Goal: Task Accomplishment & Management: Manage account settings

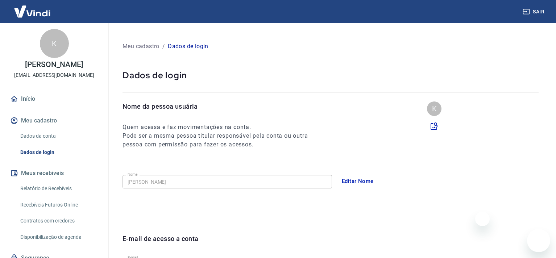
scroll to position [36, 0]
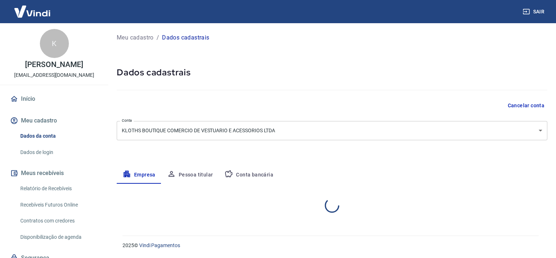
select select "MG"
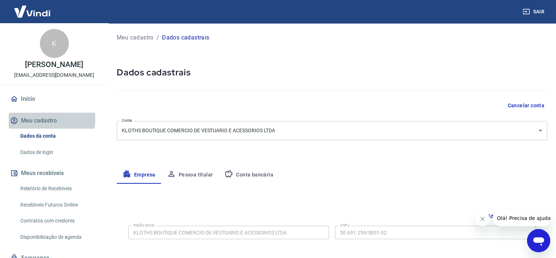
click at [38, 120] on button "Meu cadastro" at bounding box center [54, 121] width 91 height 16
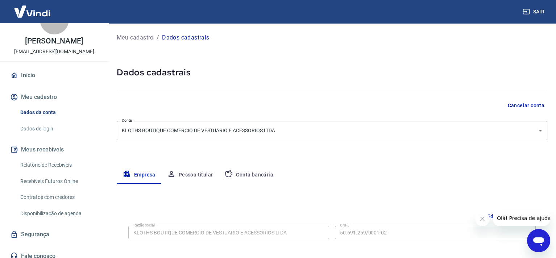
scroll to position [36, 0]
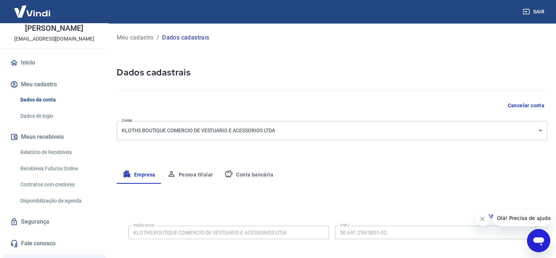
click at [71, 105] on link "Dados da conta" at bounding box center [58, 99] width 82 height 15
click at [28, 18] on img at bounding box center [32, 11] width 47 height 22
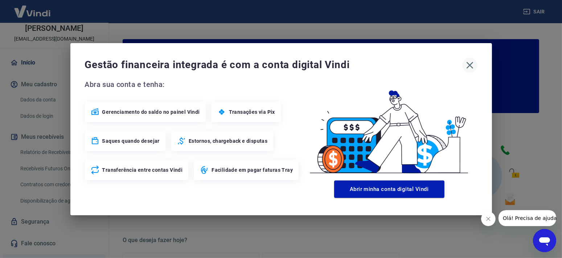
click at [465, 70] on icon "button" at bounding box center [470, 65] width 12 height 12
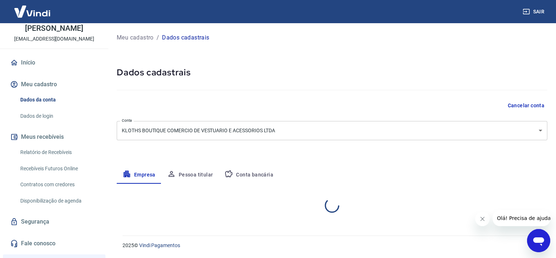
select select "MG"
